Goal: Share content

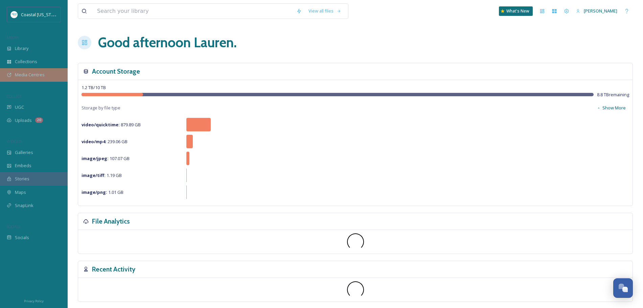
click at [25, 75] on span "Media Centres" at bounding box center [30, 75] width 30 height 6
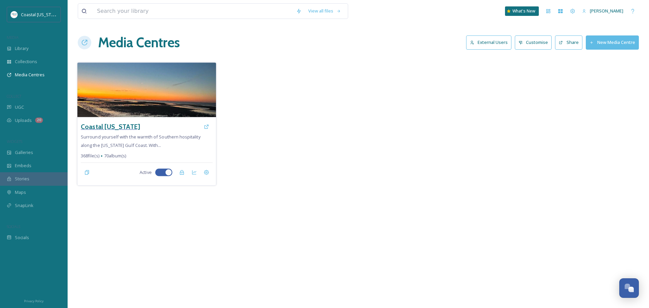
click at [127, 127] on h3 "Coastal [US_STATE]" at bounding box center [110, 127] width 59 height 10
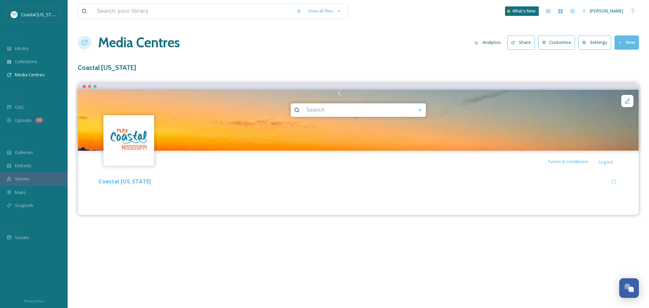
click at [523, 46] on button "Share" at bounding box center [520, 42] width 27 height 14
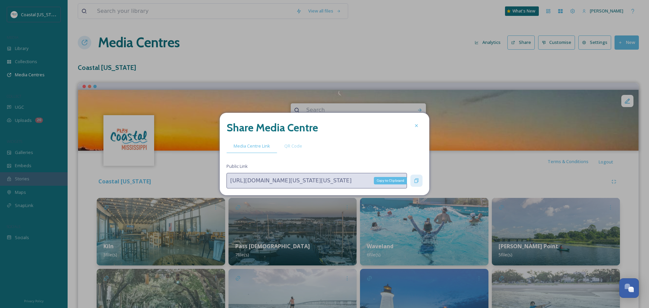
click at [420, 183] on div "Copy to Clipboard" at bounding box center [416, 181] width 12 height 12
click at [307, 144] on div "QR Code" at bounding box center [293, 146] width 32 height 14
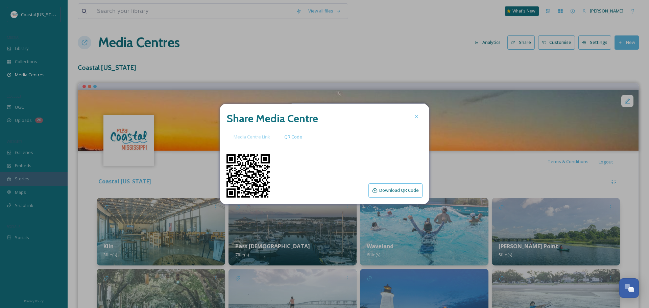
click at [406, 194] on button "Download QR Code" at bounding box center [396, 191] width 54 height 14
click at [260, 137] on span "Media Centre Link" at bounding box center [252, 137] width 37 height 6
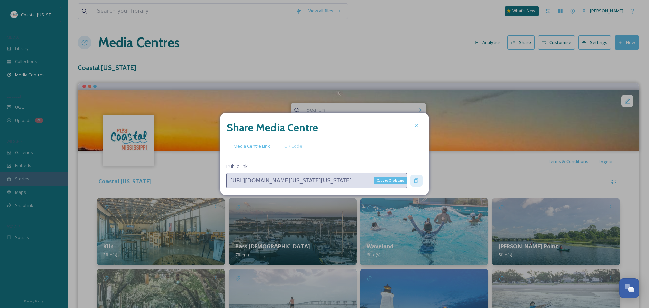
click at [416, 183] on icon at bounding box center [416, 181] width 4 height 4
click at [415, 184] on div "Copy to Clipboard" at bounding box center [416, 181] width 12 height 12
